Goal: Information Seeking & Learning: Learn about a topic

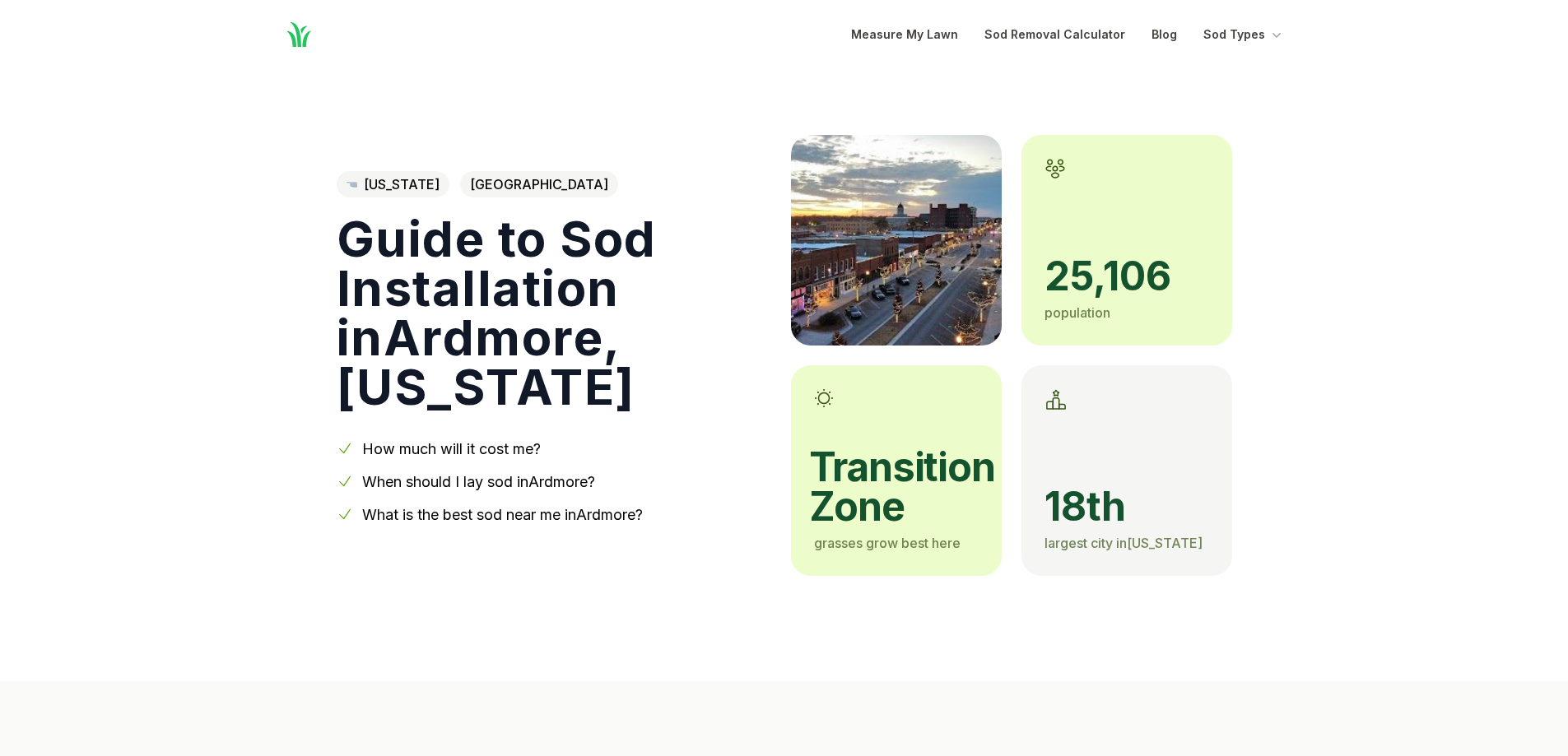
click at [952, 241] on img at bounding box center [896, 240] width 211 height 211
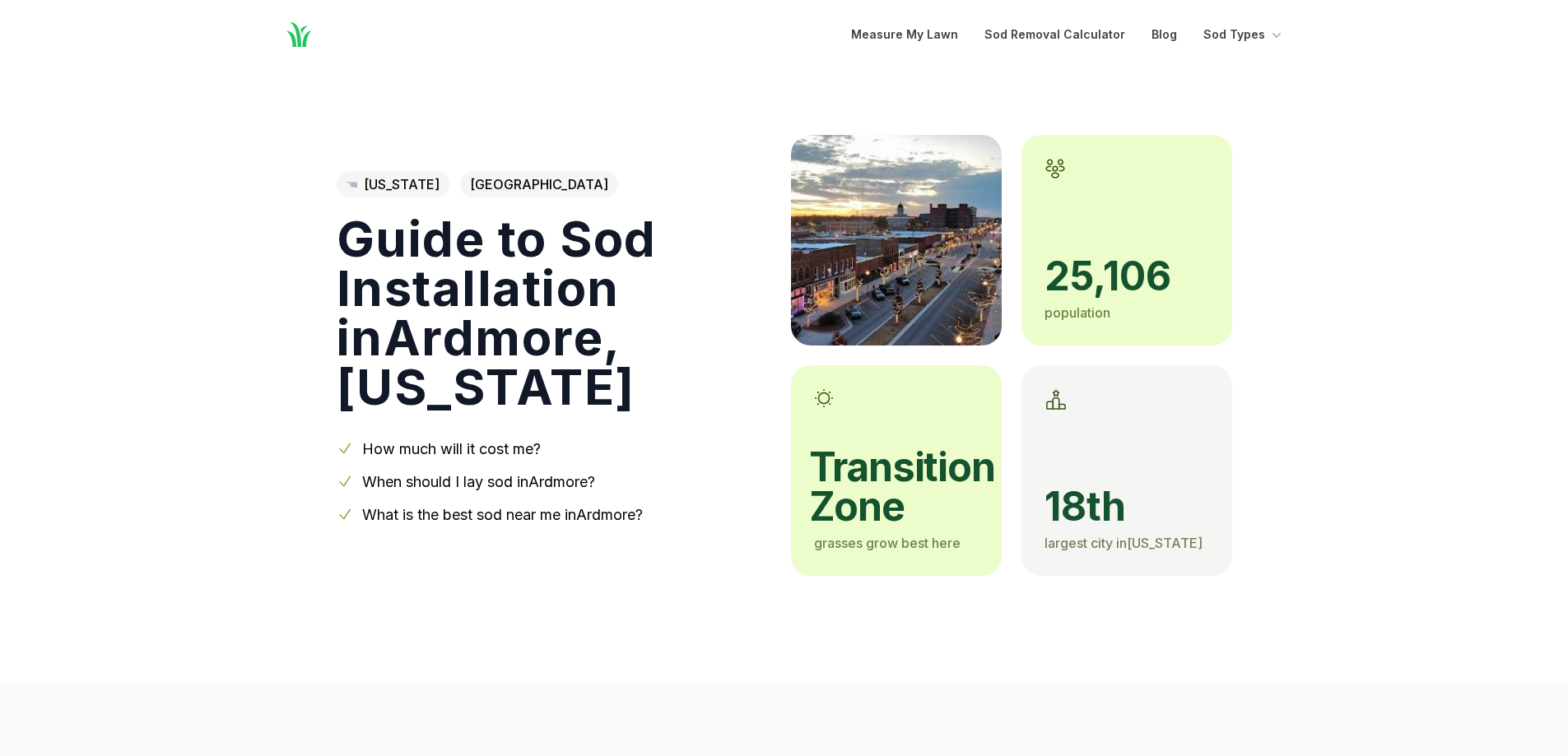
click at [952, 241] on img at bounding box center [896, 240] width 211 height 211
click at [835, 306] on img at bounding box center [896, 240] width 211 height 211
click at [836, 307] on img at bounding box center [896, 240] width 211 height 211
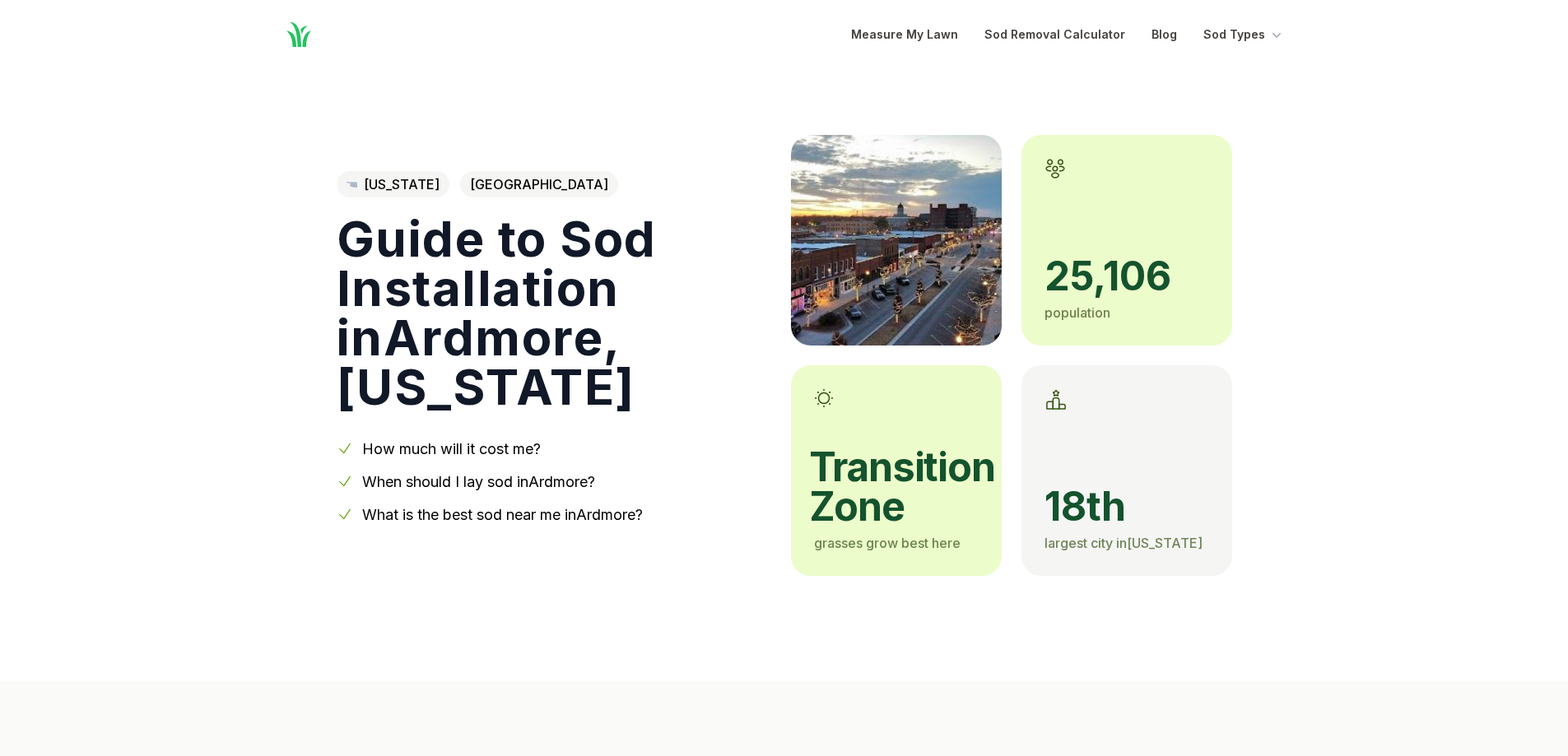
click at [836, 307] on img at bounding box center [896, 240] width 211 height 211
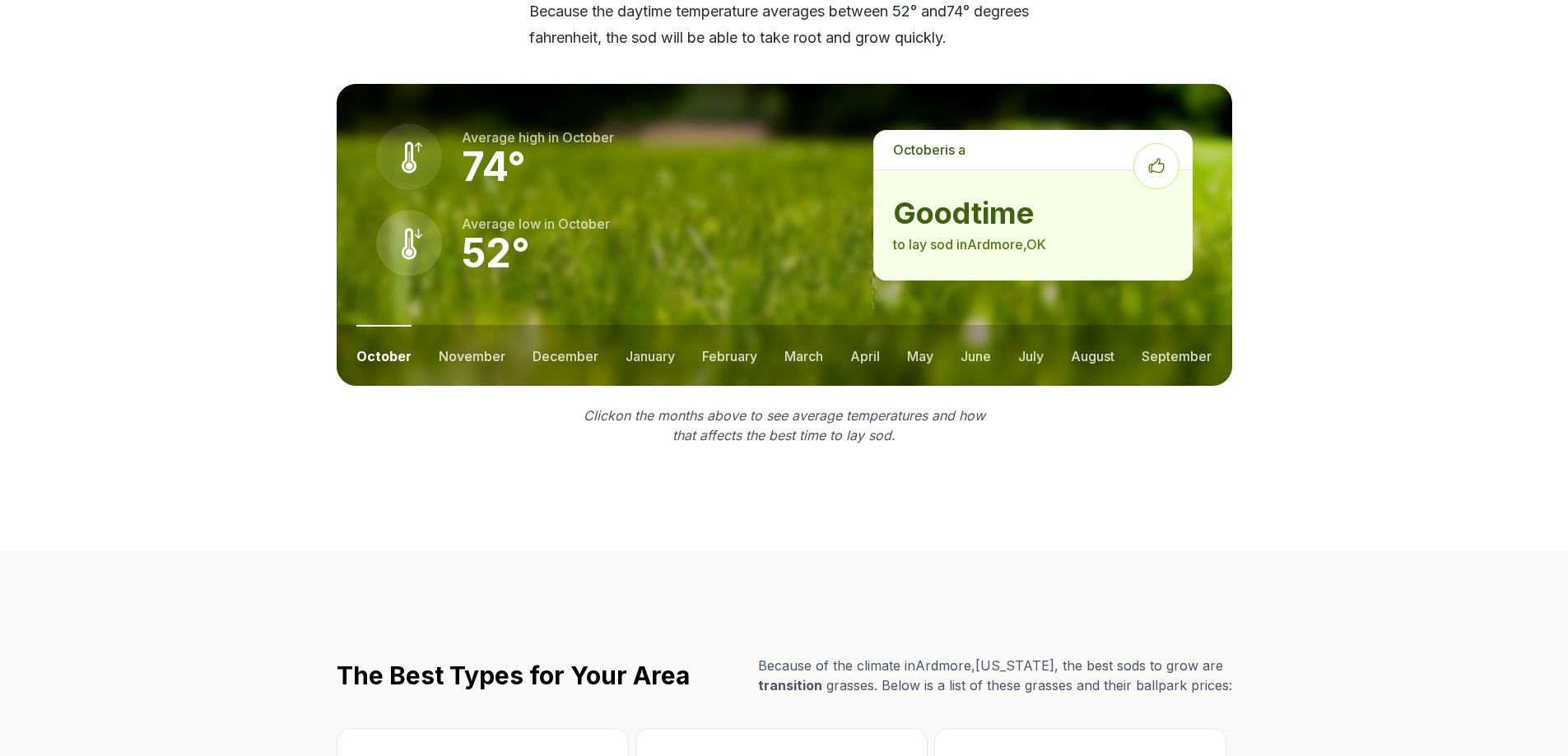
scroll to position [2797, 0]
